Goal: Information Seeking & Learning: Learn about a topic

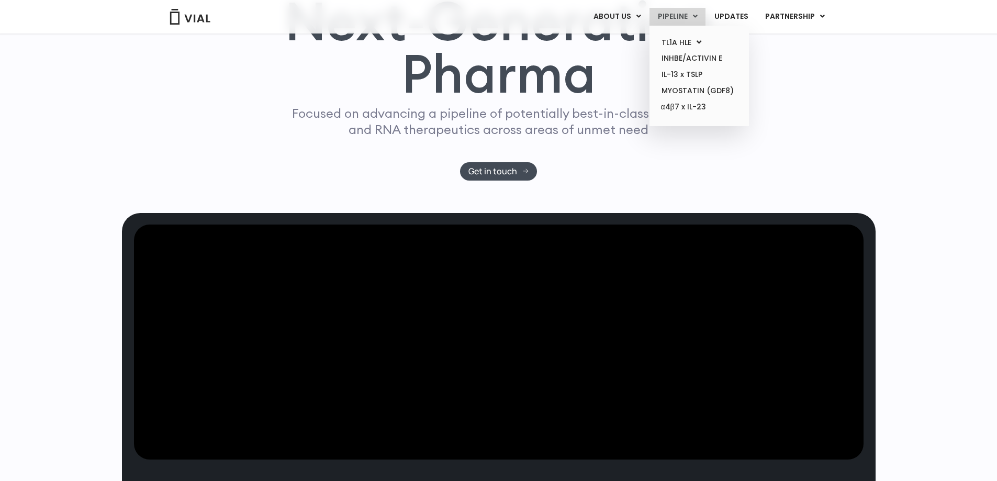
click at [681, 21] on link "PIPELINE" at bounding box center [677, 17] width 56 height 18
